Goal: Information Seeking & Learning: Check status

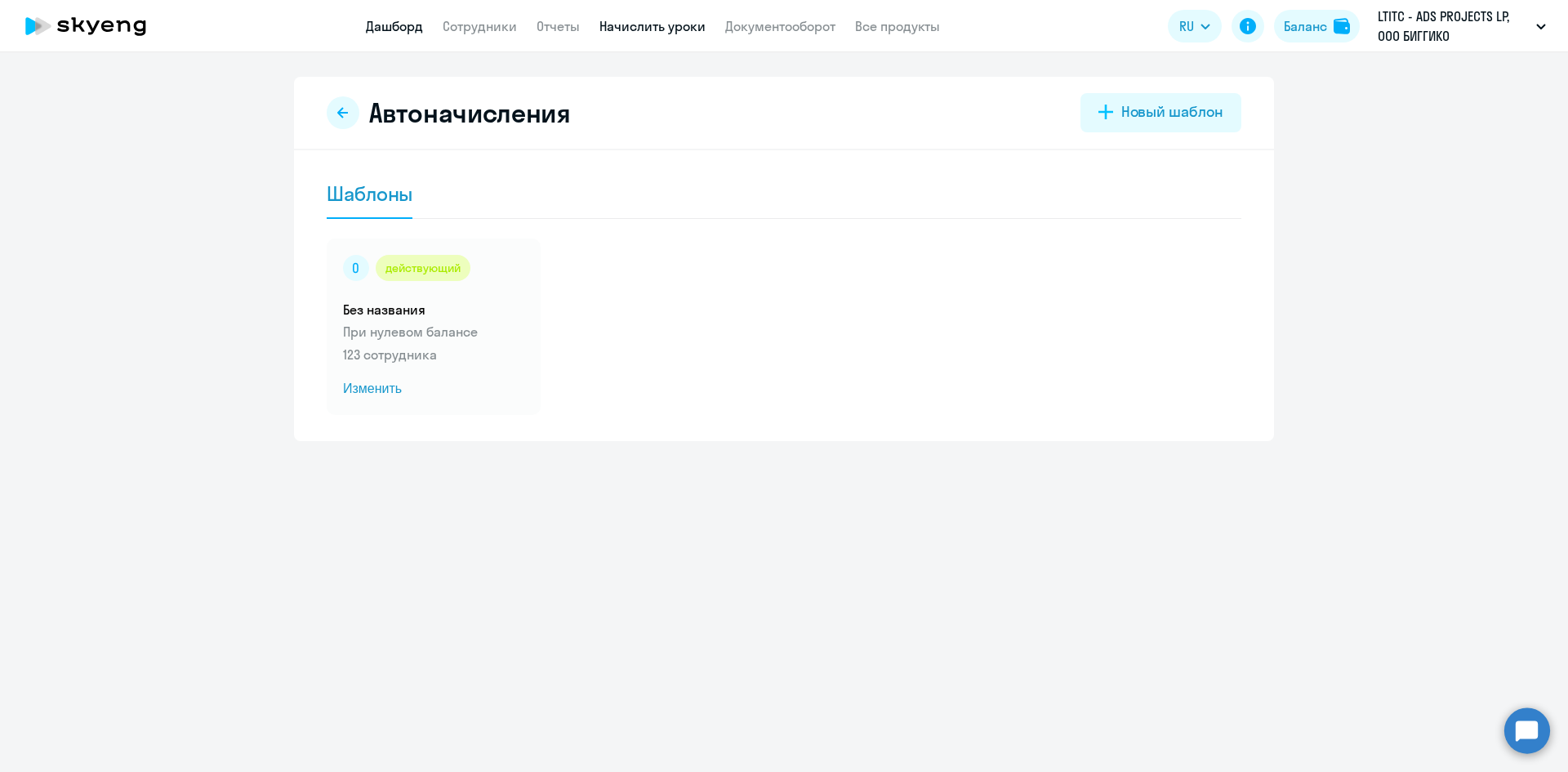
click at [392, 29] on link "Дашборд" at bounding box center [393, 26] width 57 height 16
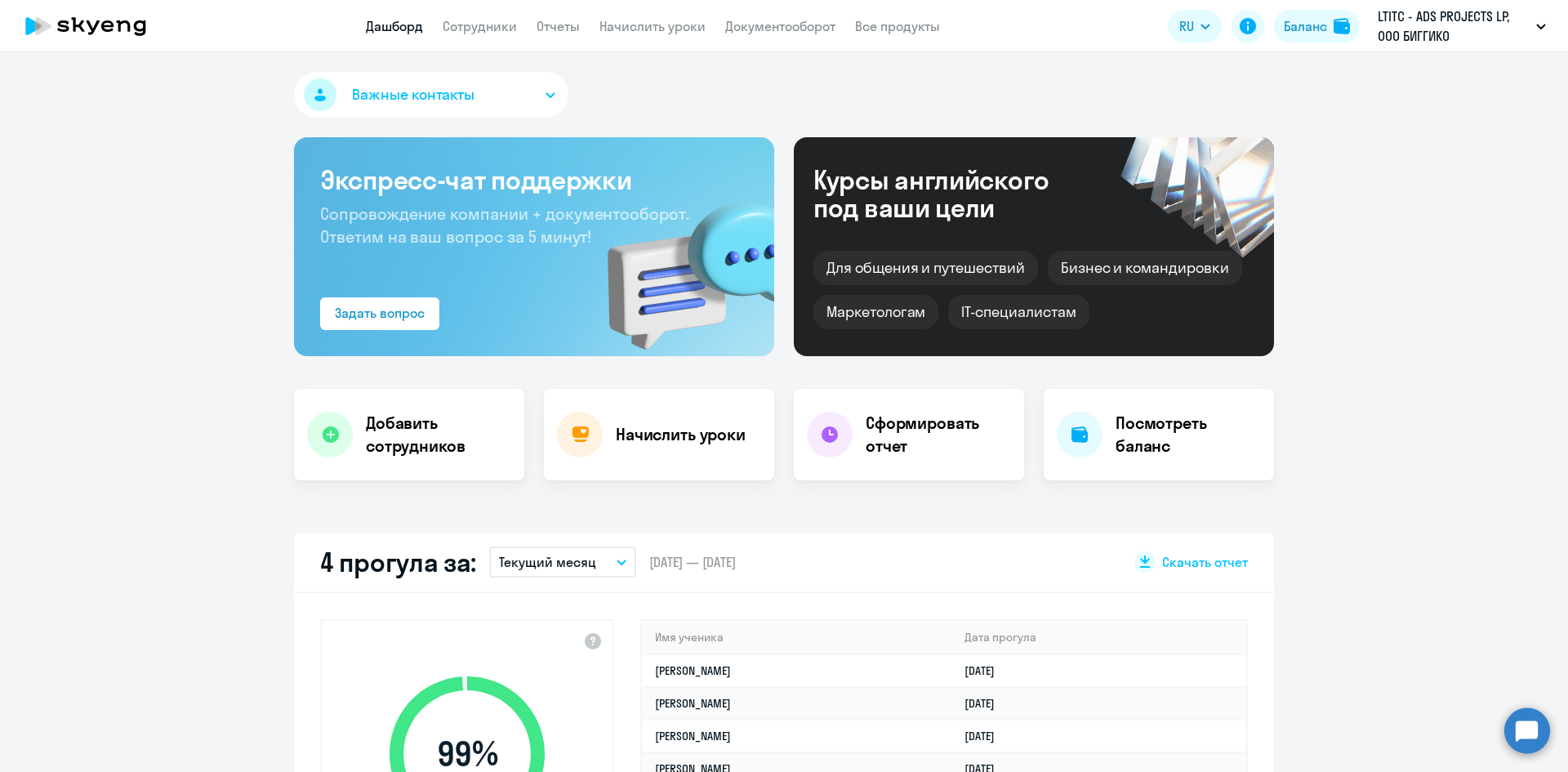
select select "30"
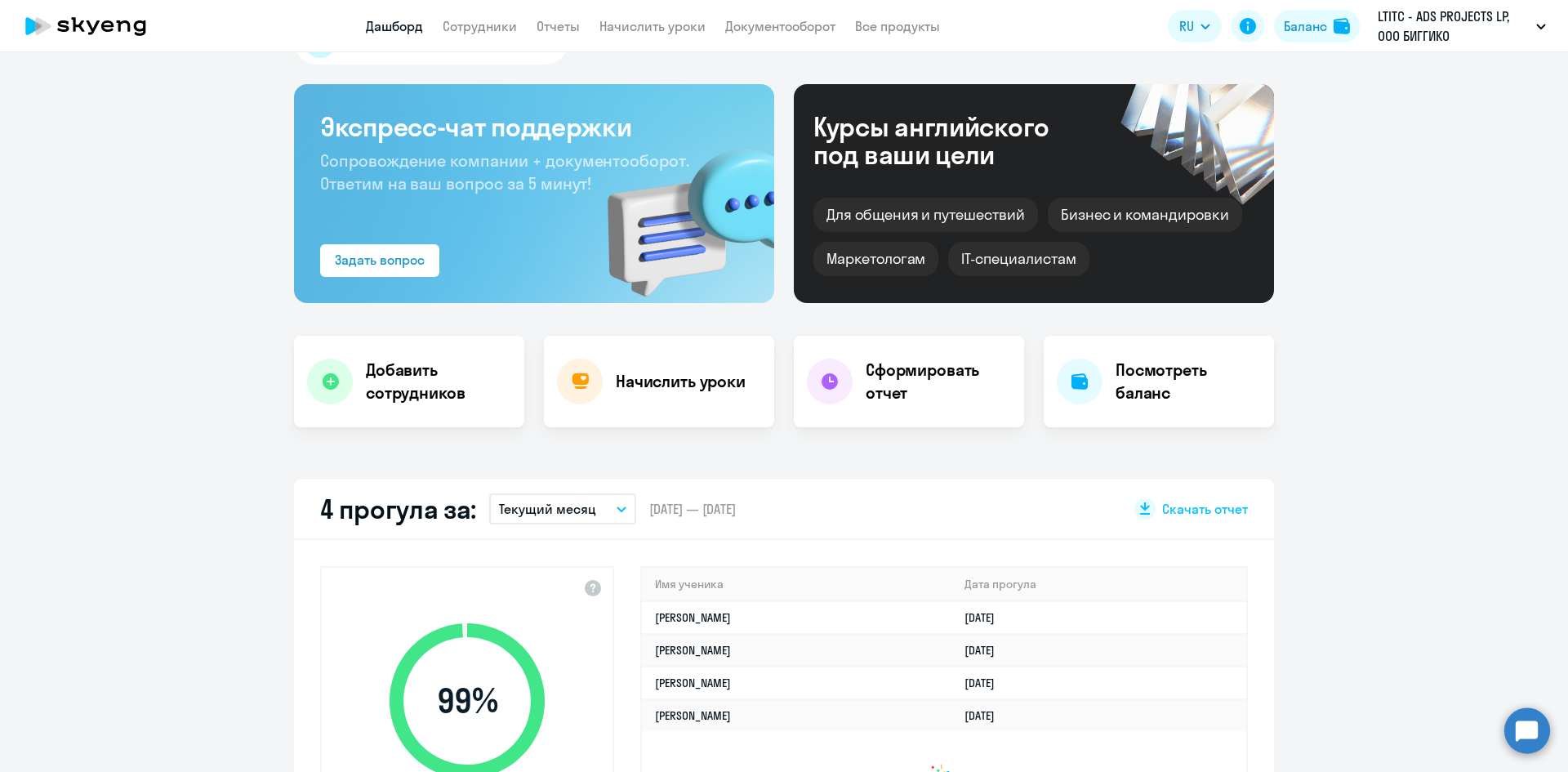
scroll to position [82, 0]
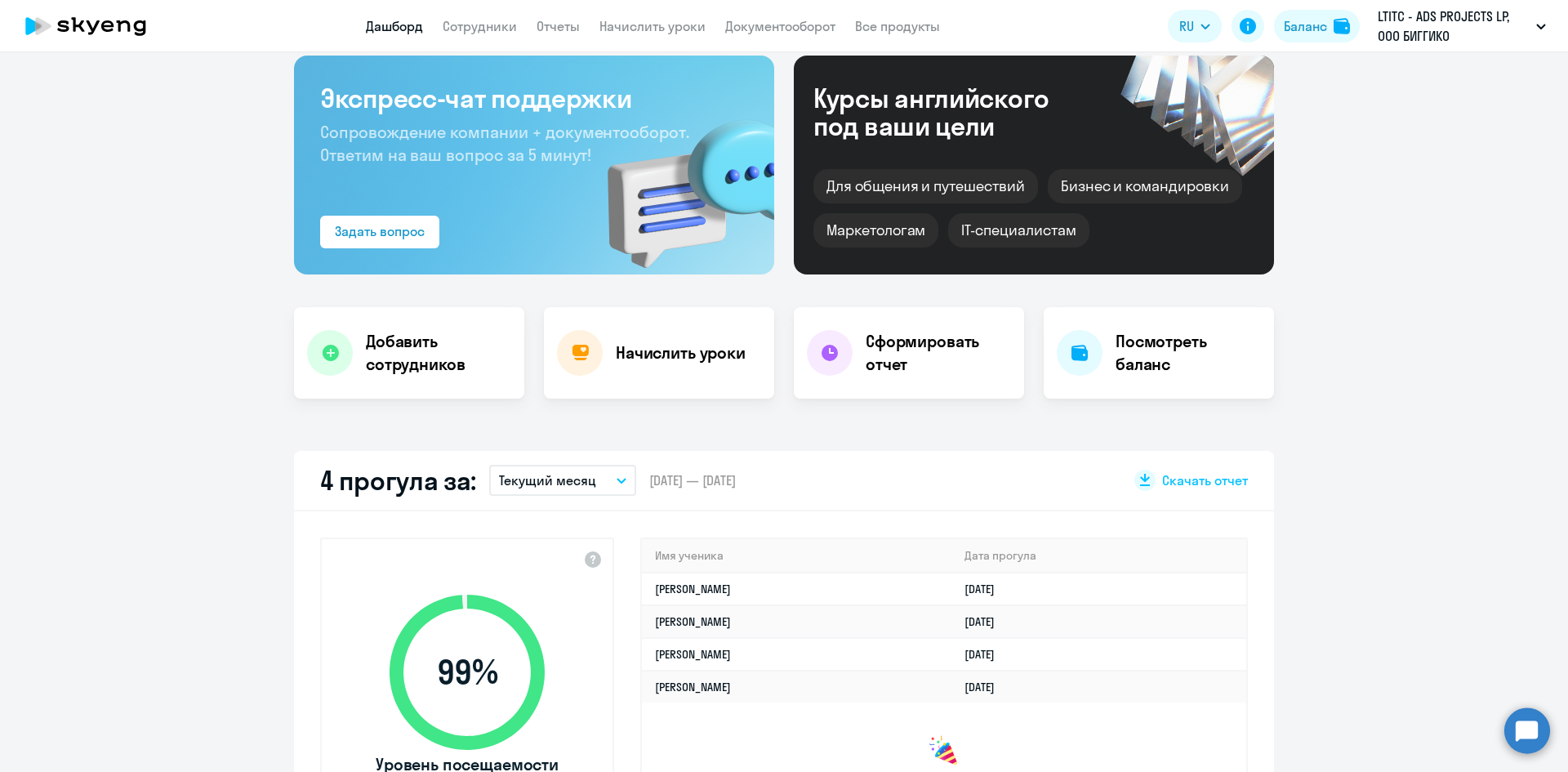
click at [618, 482] on icon "button" at bounding box center [622, 480] width 8 height 4
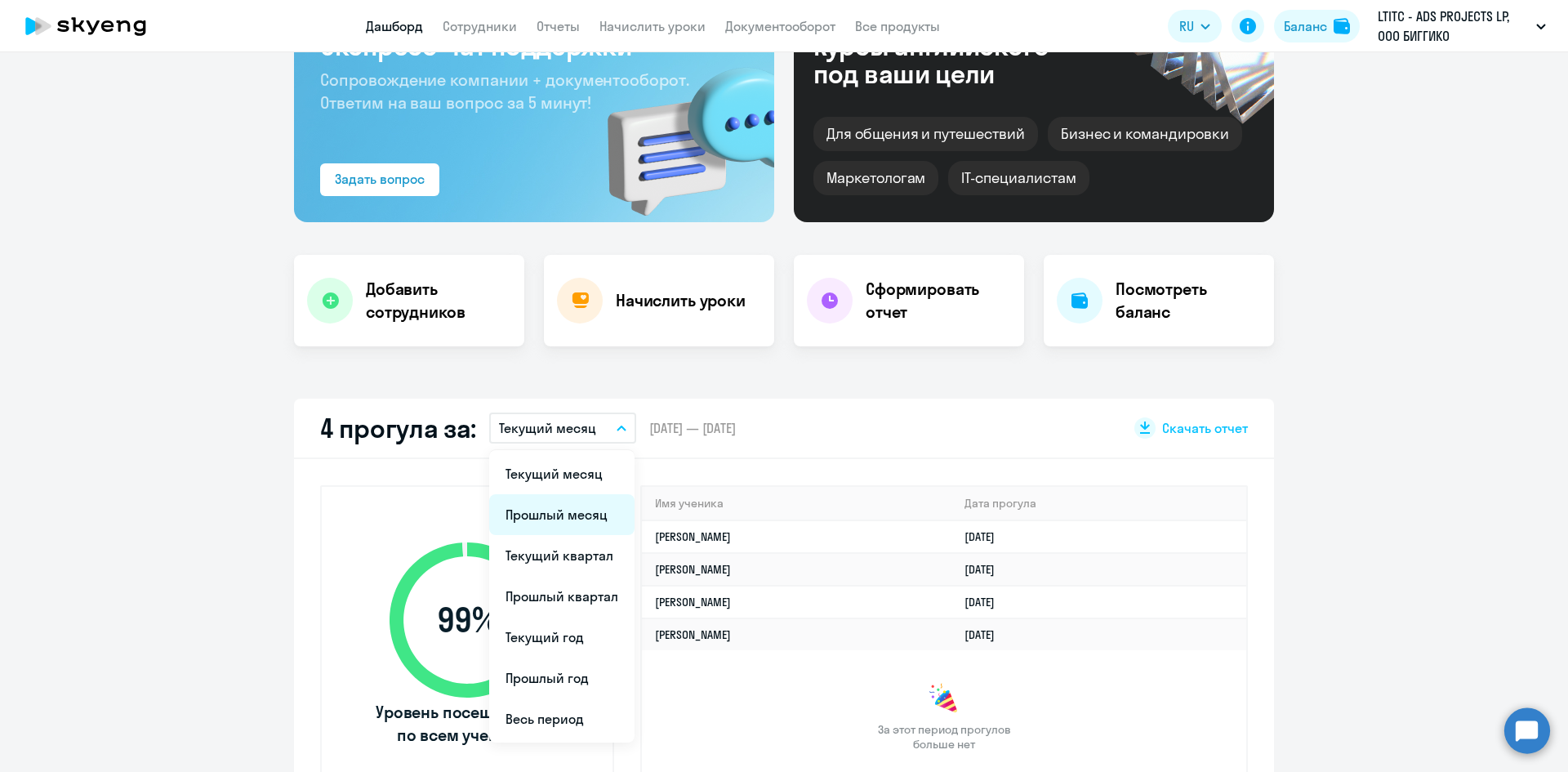
scroll to position [163, 0]
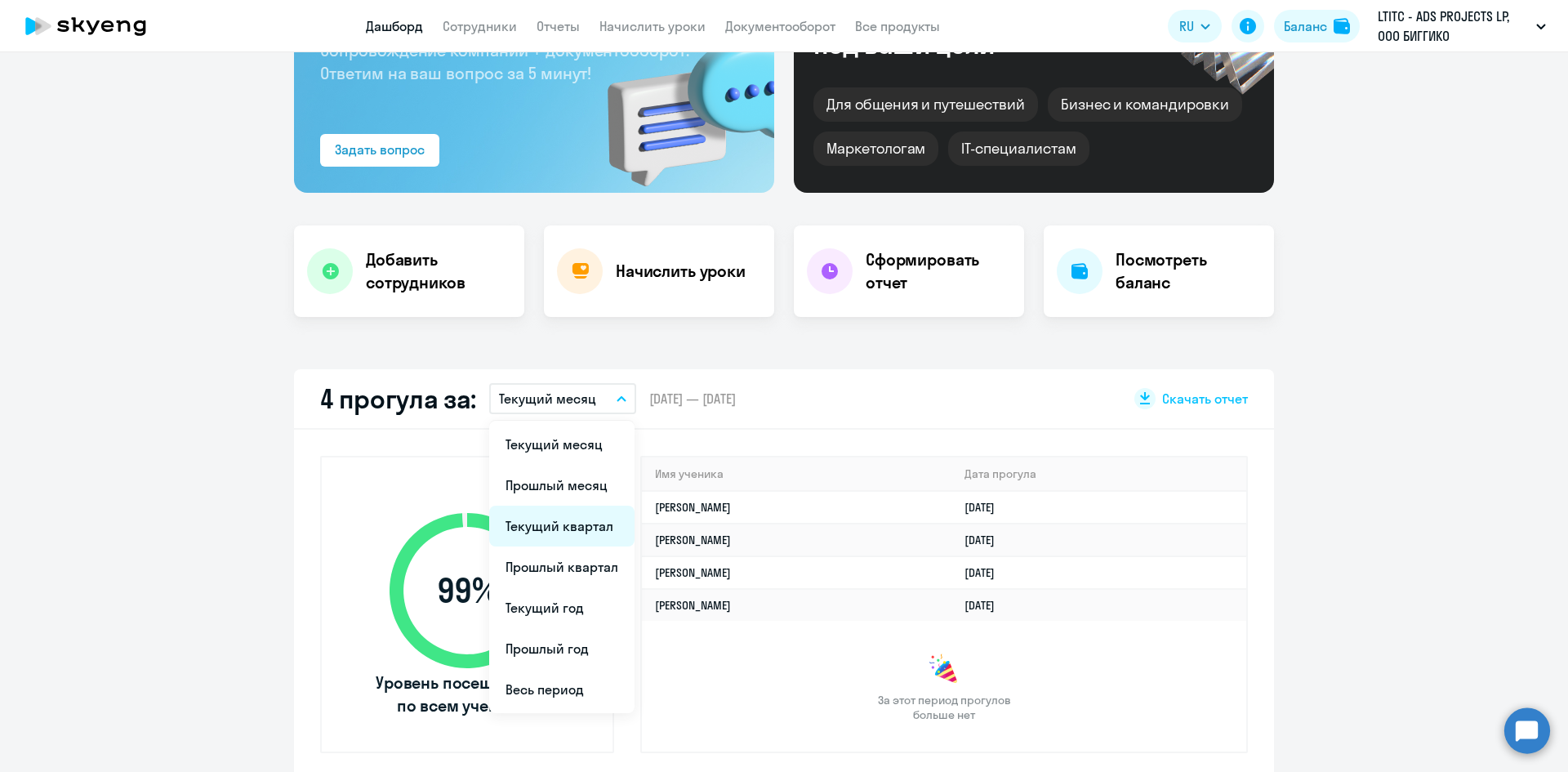
click at [578, 525] on li "Текущий квартал" at bounding box center [562, 526] width 145 height 41
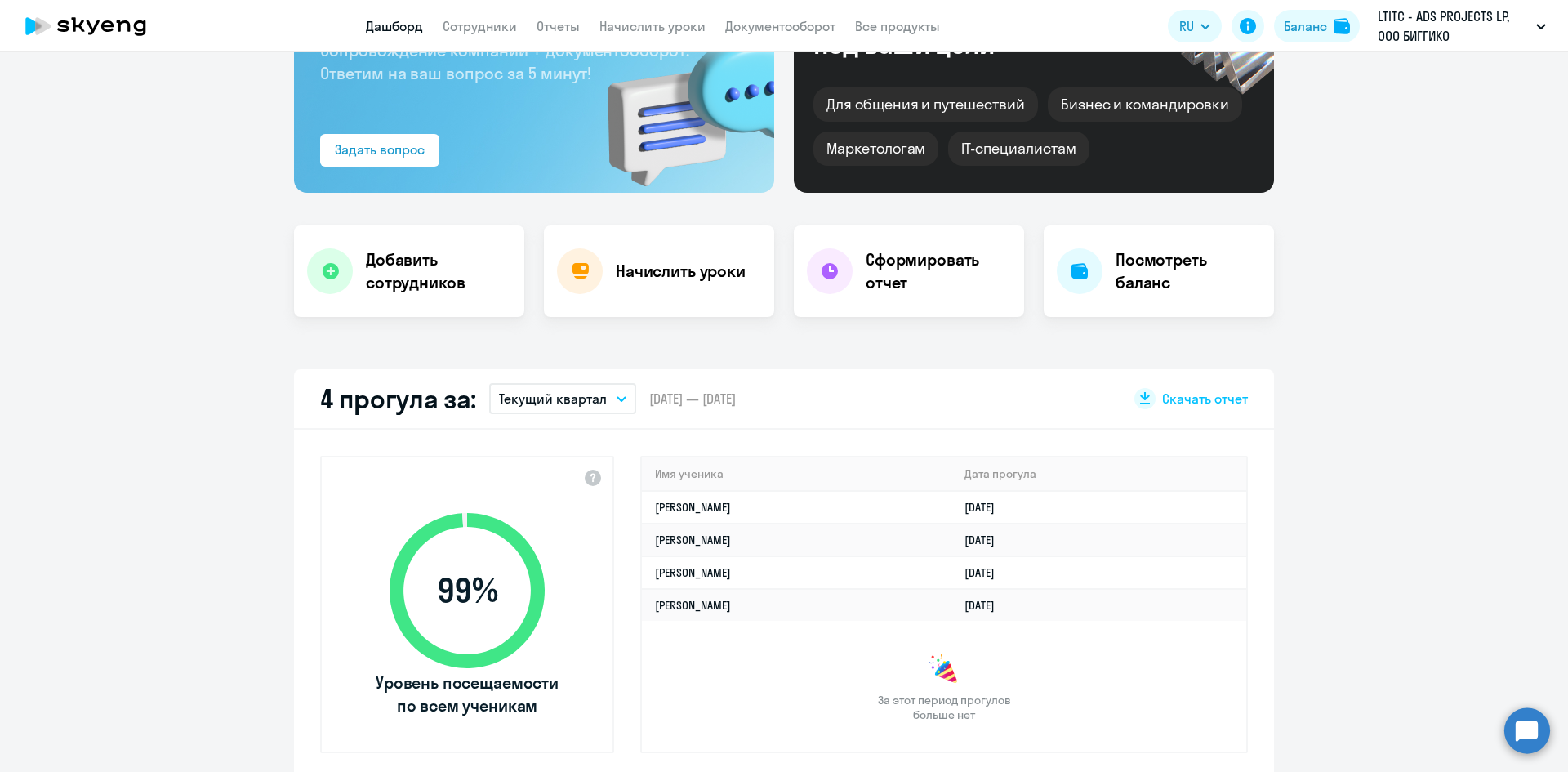
click at [577, 409] on button "Текущий квартал" at bounding box center [563, 398] width 147 height 31
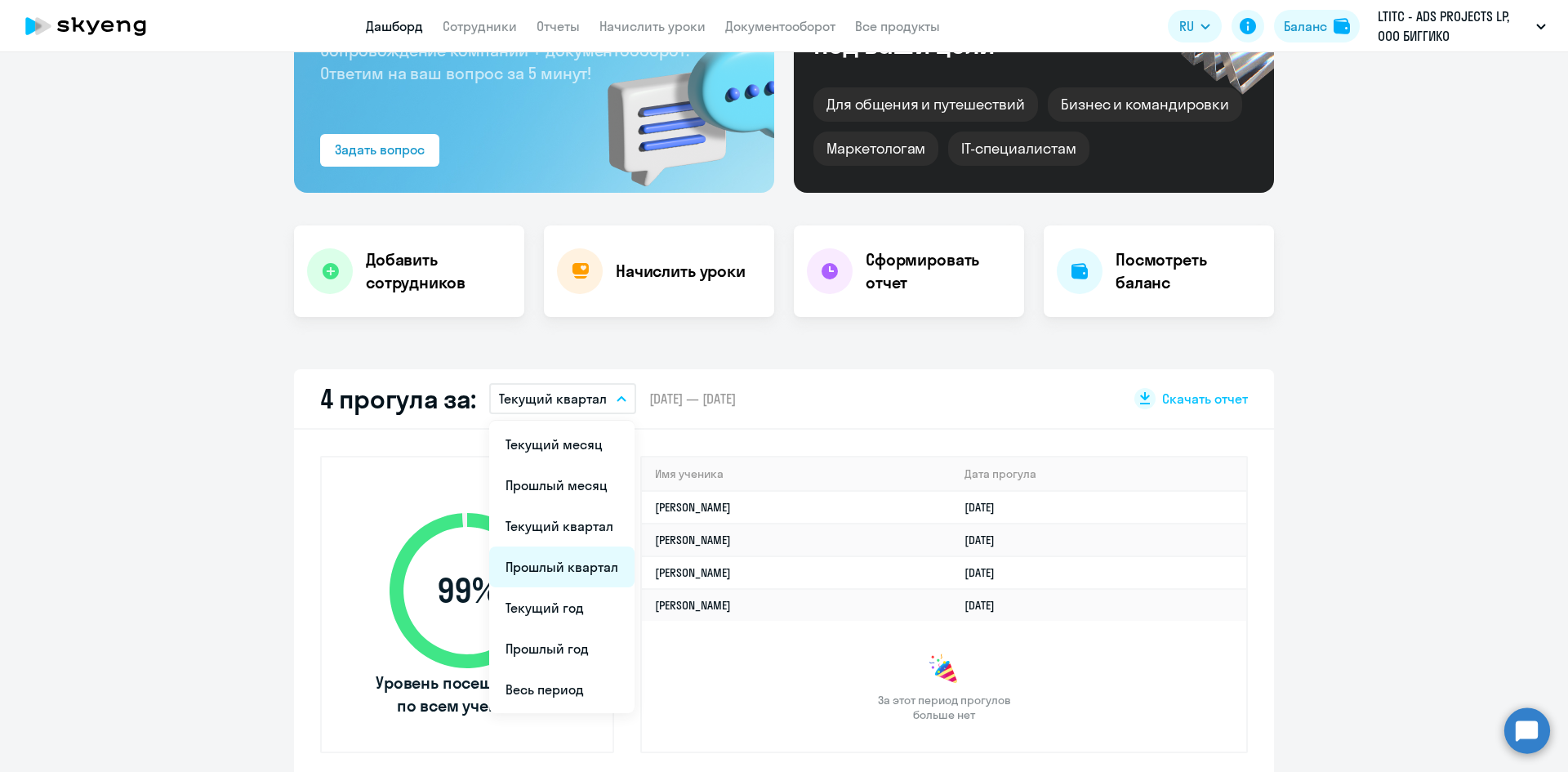
click at [554, 572] on li "Прошлый квартал" at bounding box center [562, 567] width 145 height 41
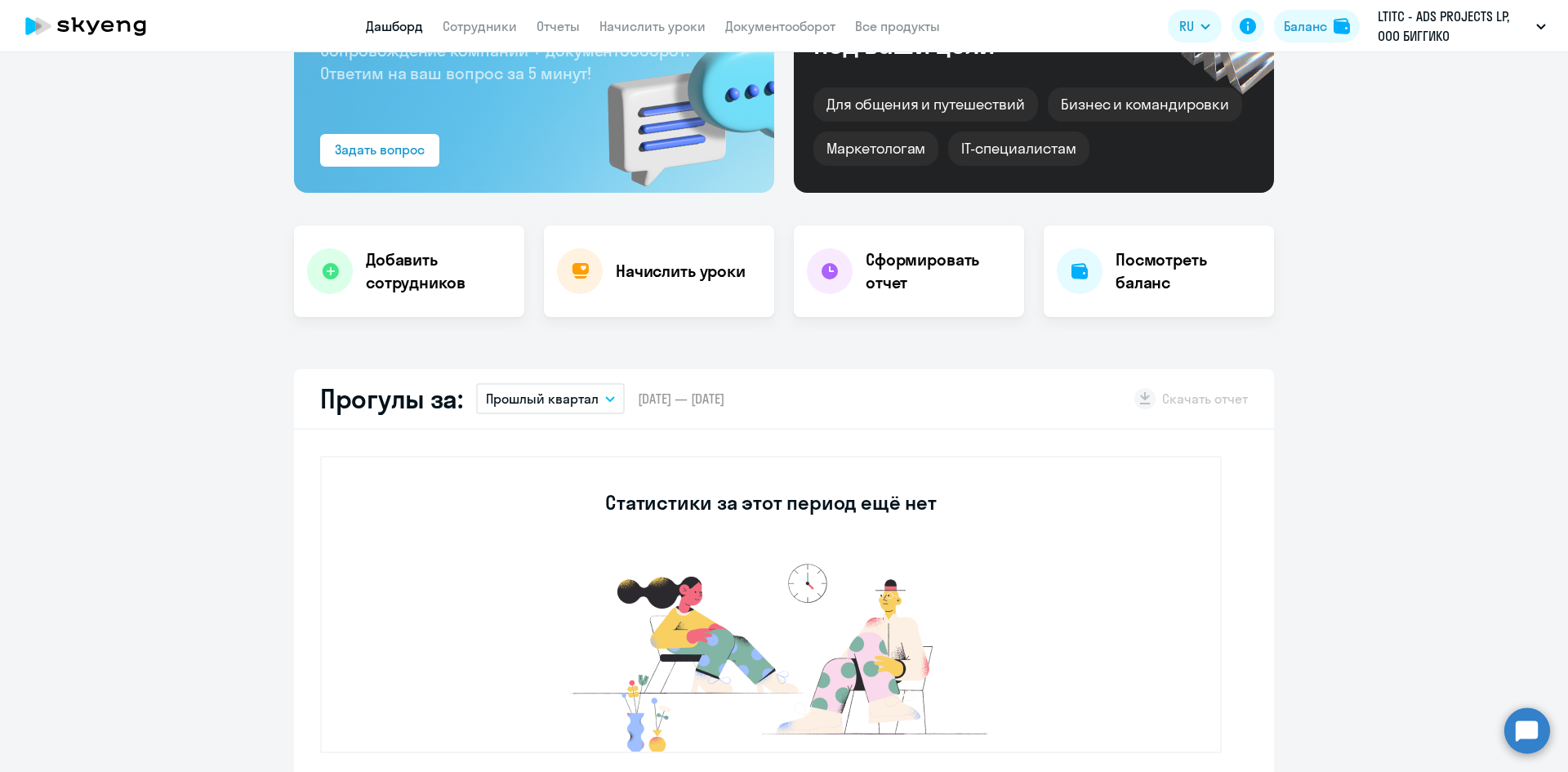
click at [551, 404] on p "Прошлый квартал" at bounding box center [542, 398] width 113 height 20
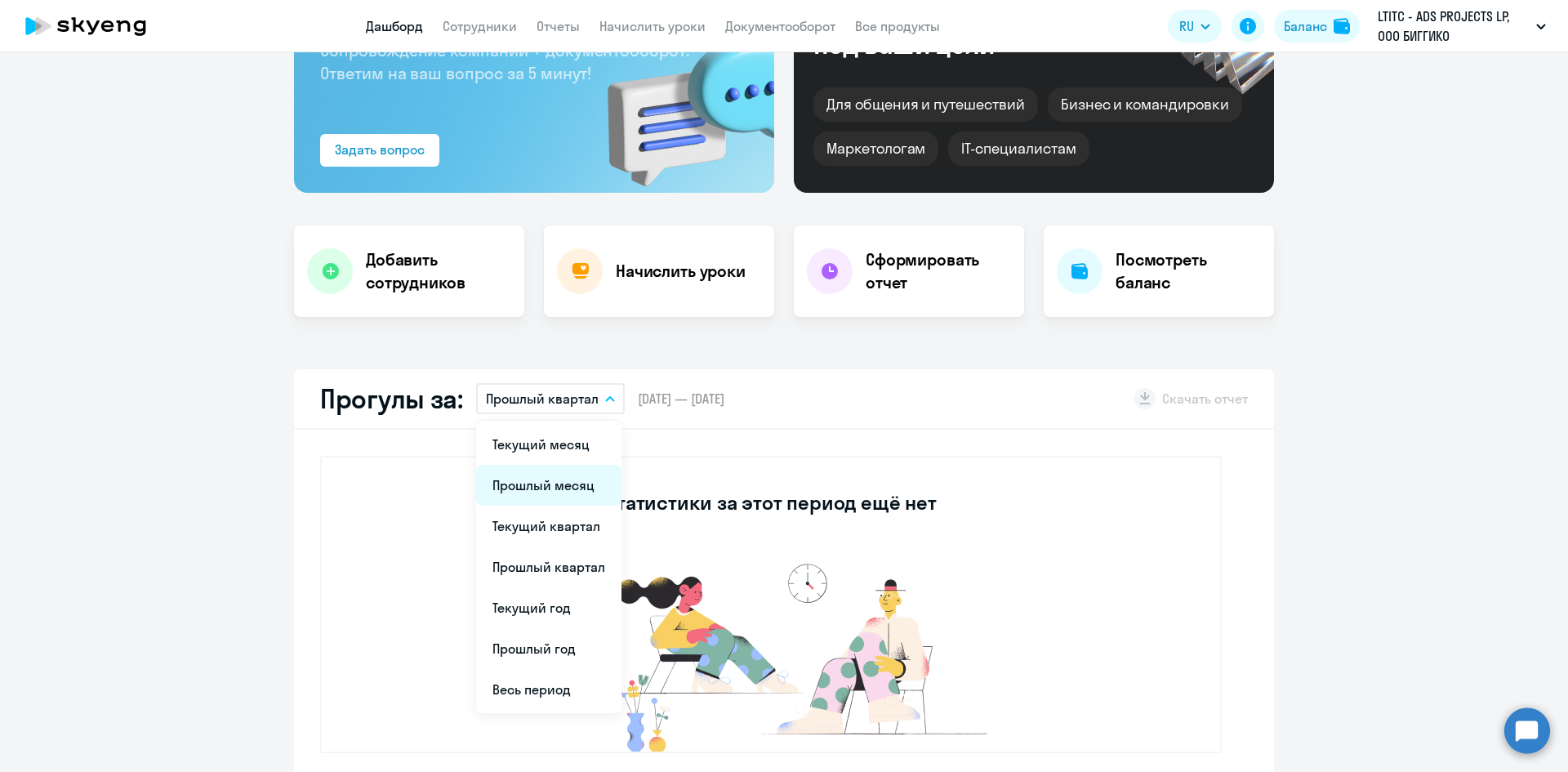
click at [572, 480] on li "Прошлый месяц" at bounding box center [549, 485] width 145 height 41
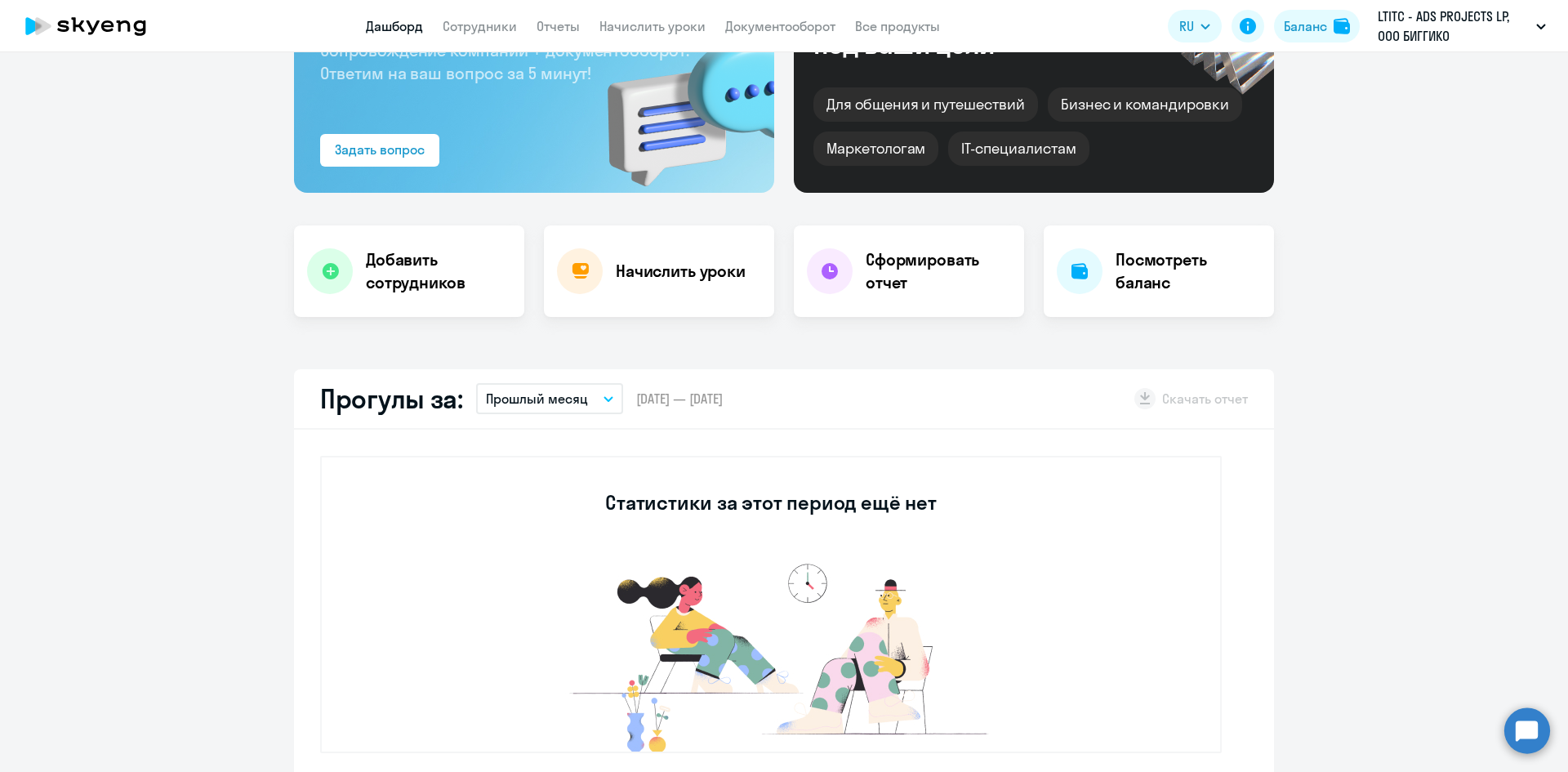
click at [576, 405] on p "Прошлый месяц" at bounding box center [537, 398] width 102 height 20
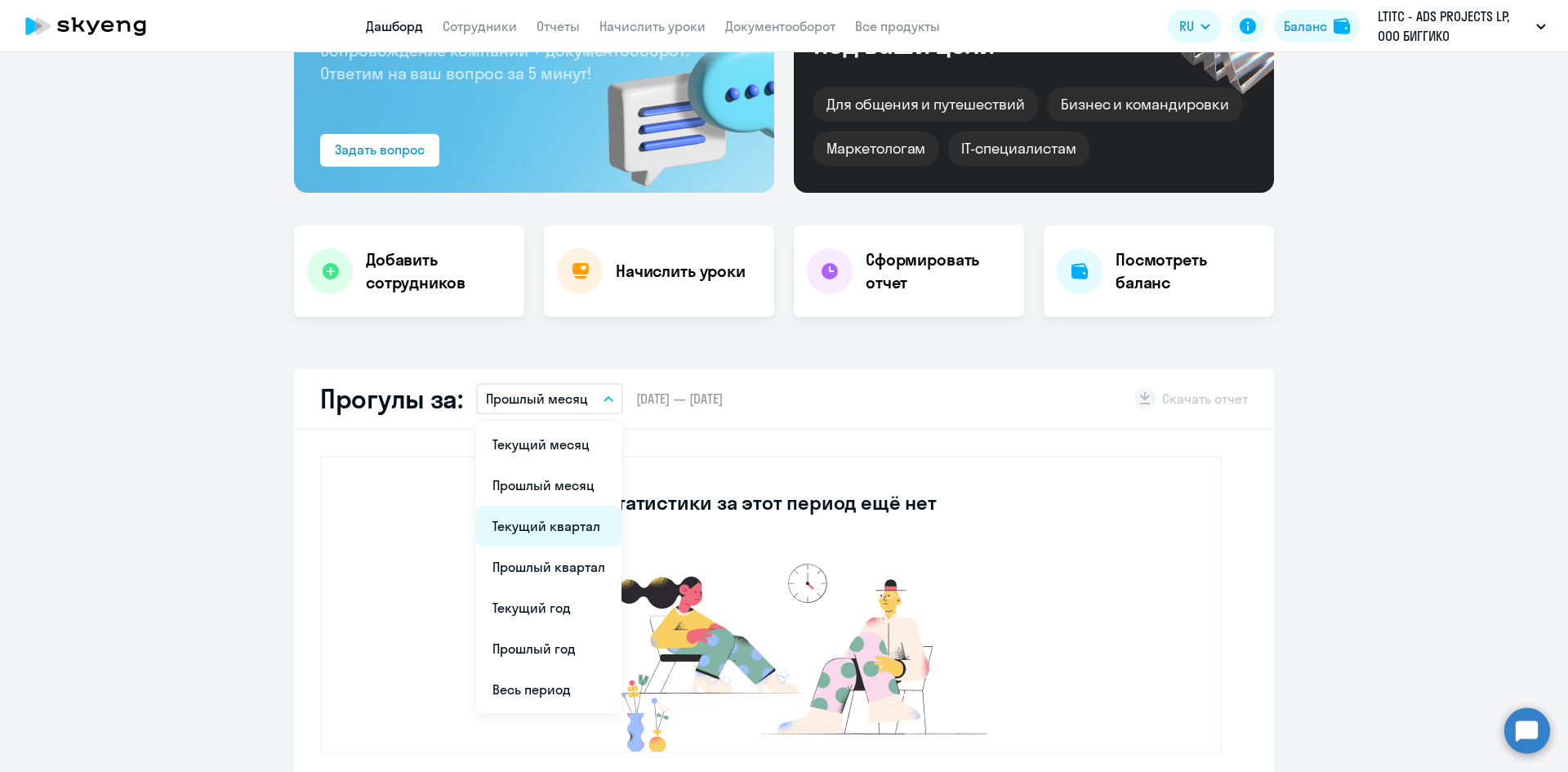
click at [574, 525] on li "Текущий квартал" at bounding box center [549, 526] width 145 height 41
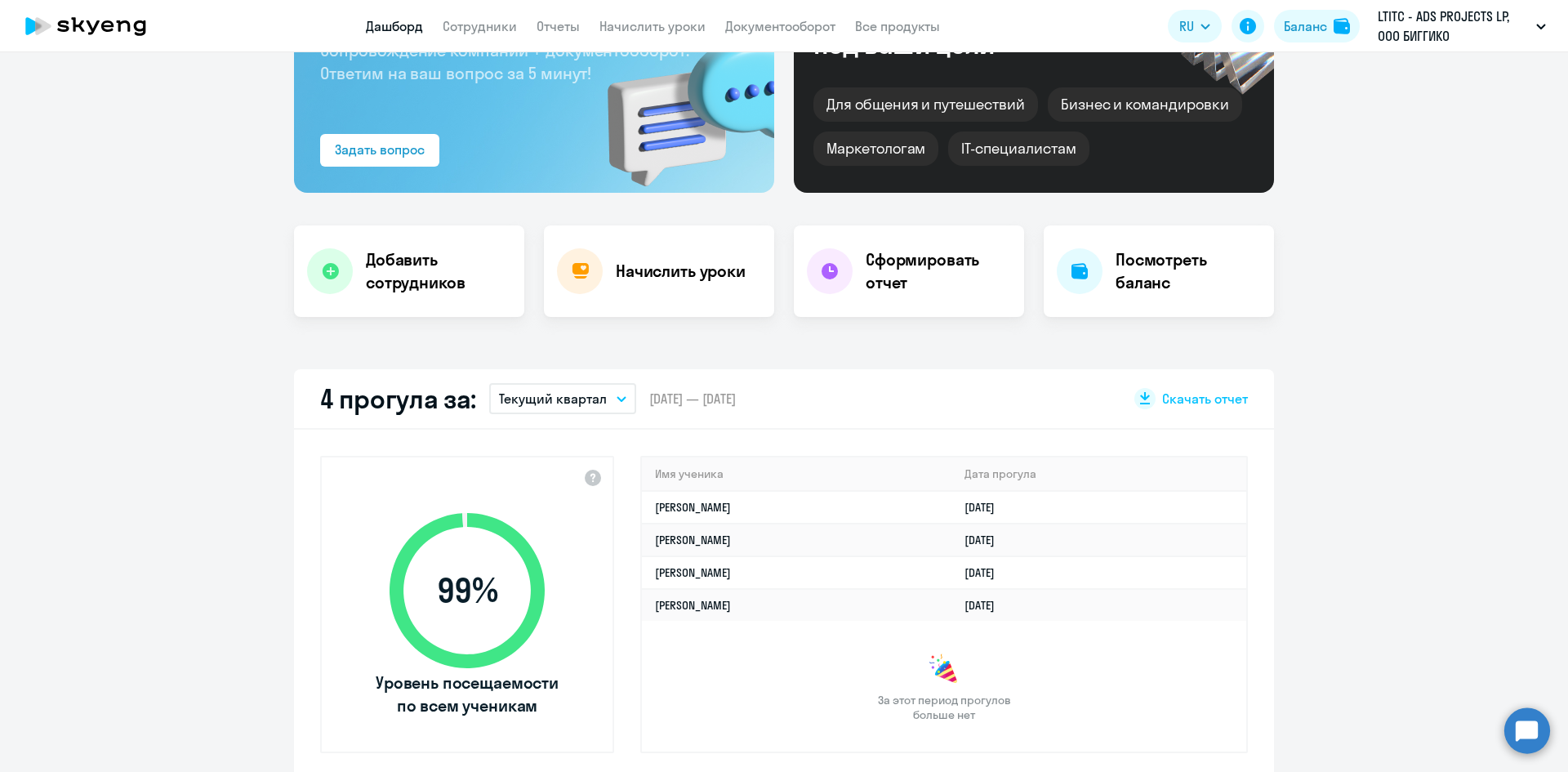
click at [569, 402] on p "Текущий квартал" at bounding box center [553, 398] width 108 height 20
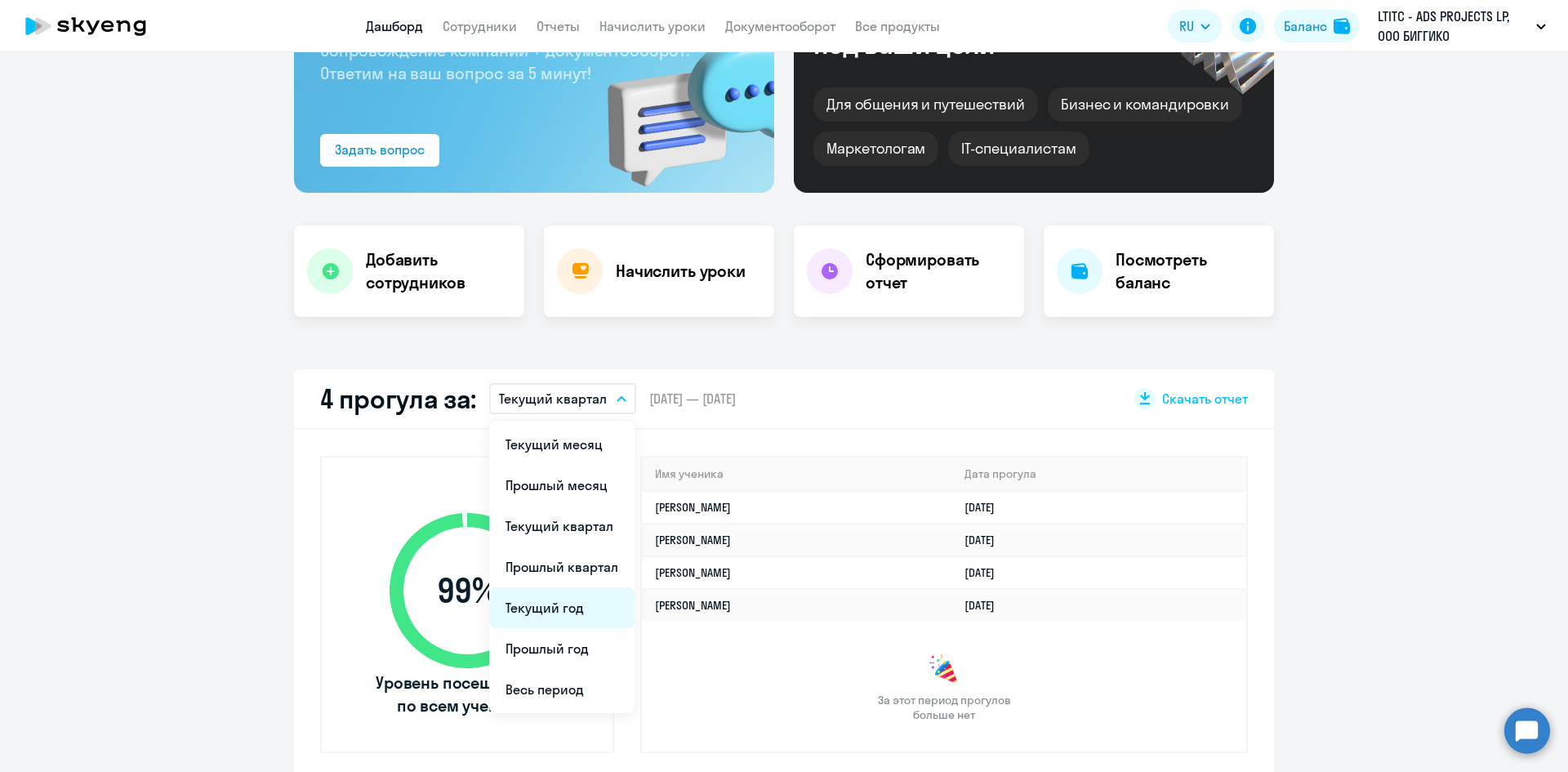
click at [547, 607] on li "Текущий год" at bounding box center [562, 608] width 145 height 41
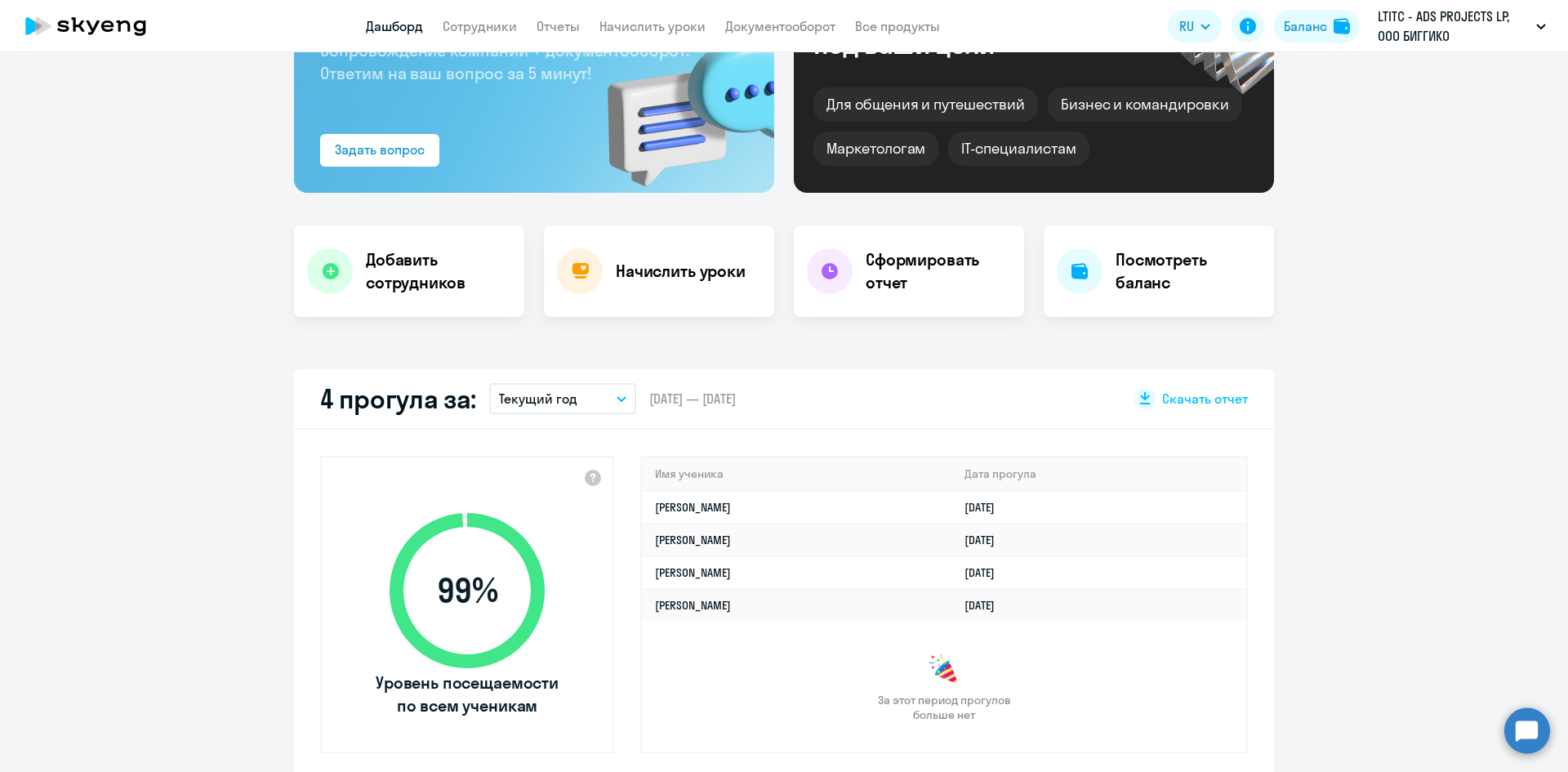
click at [589, 392] on button "Текущий год" at bounding box center [563, 398] width 147 height 31
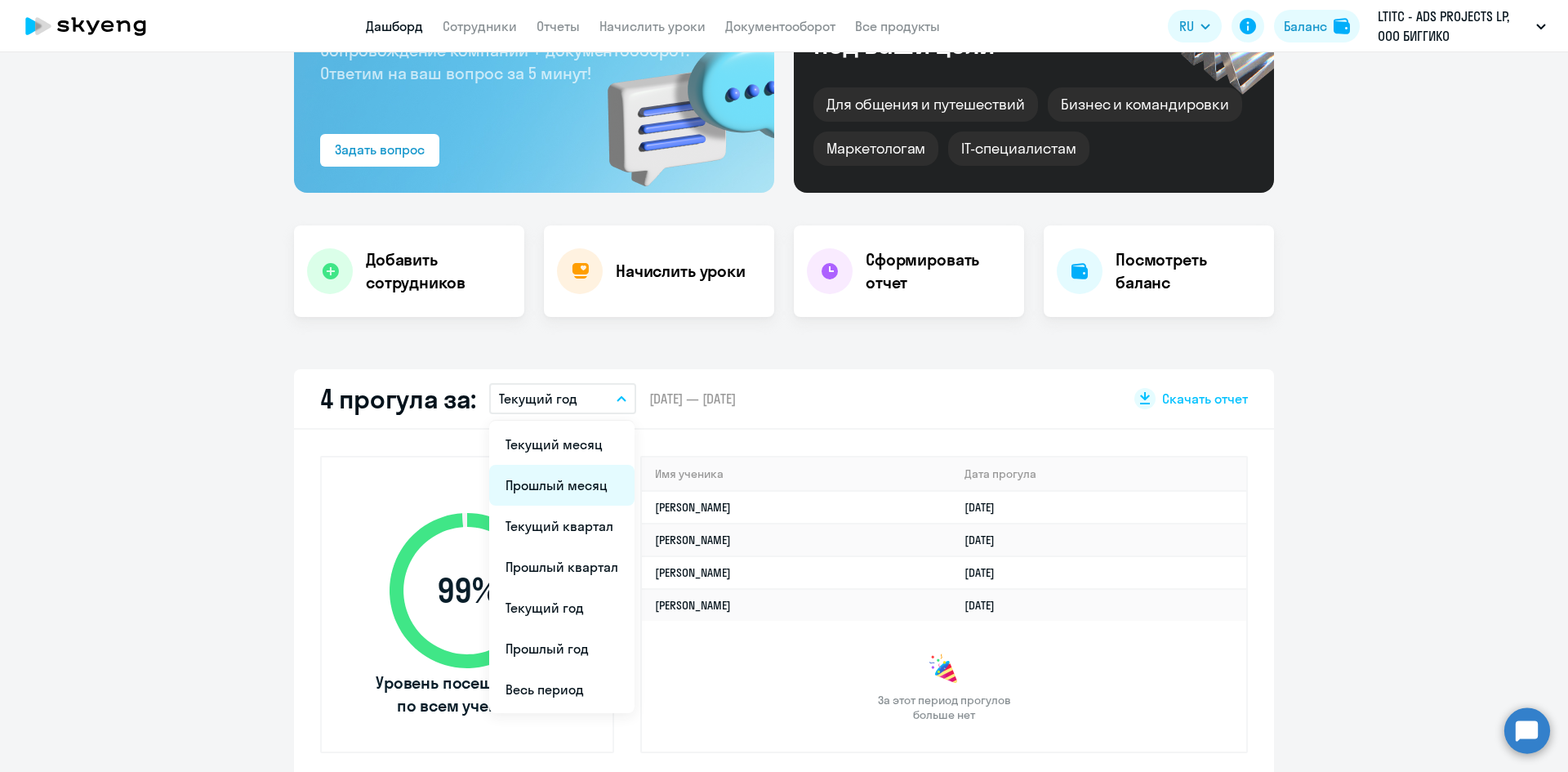
click at [570, 497] on li "Прошлый месяц" at bounding box center [562, 485] width 145 height 41
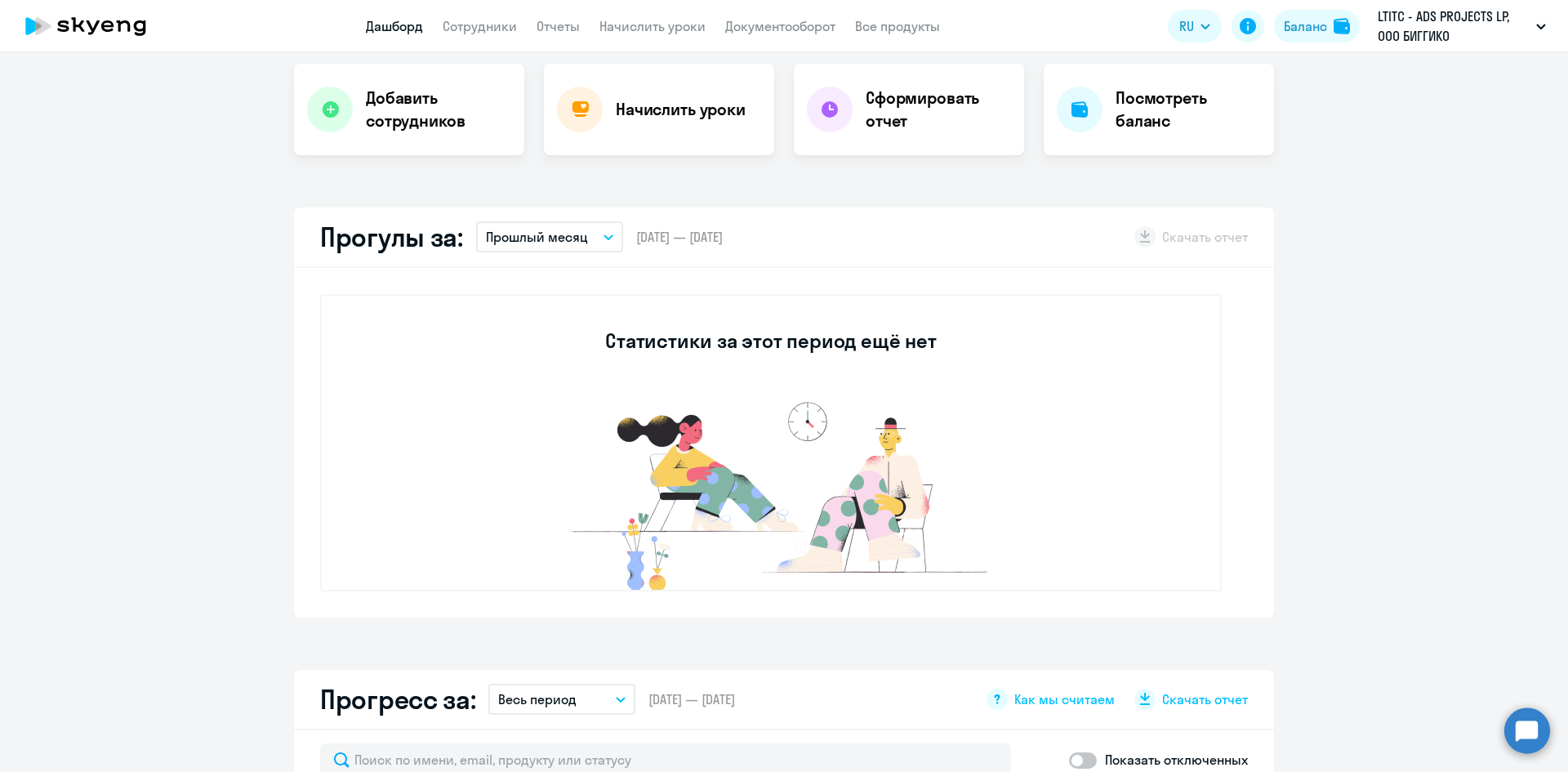
scroll to position [327, 0]
